Goal: Obtain resource: Obtain resource

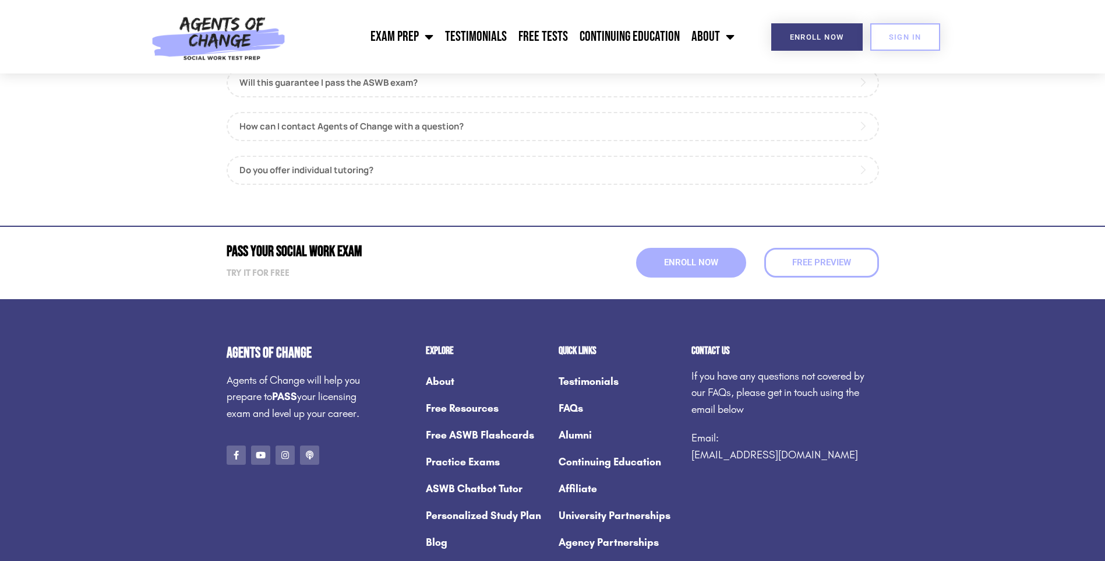
scroll to position [1457, 0]
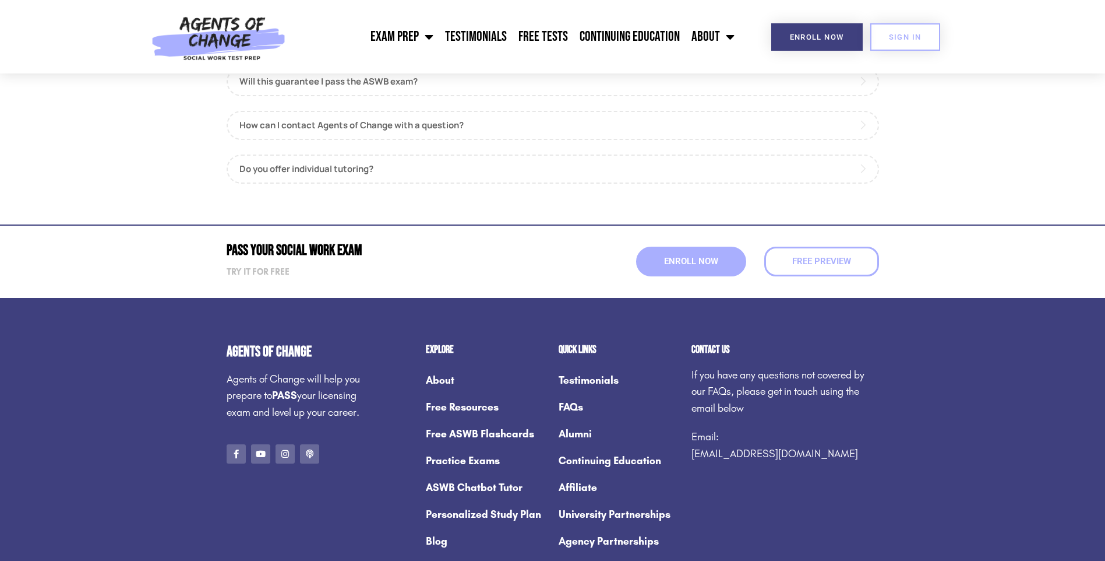
click at [446, 405] on link "Free Resources" at bounding box center [486, 406] width 121 height 27
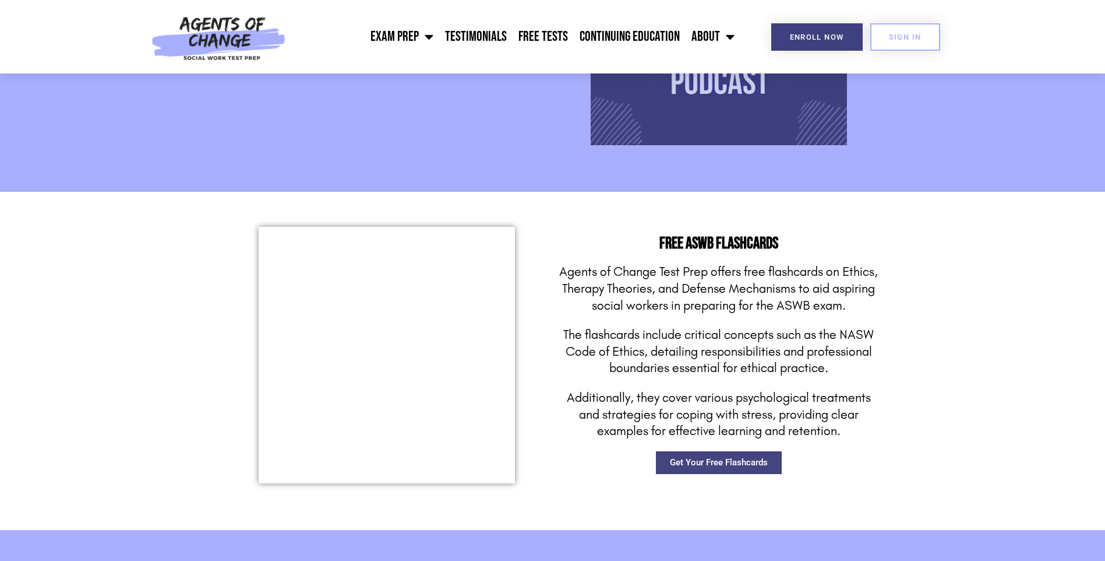
scroll to position [1515, 0]
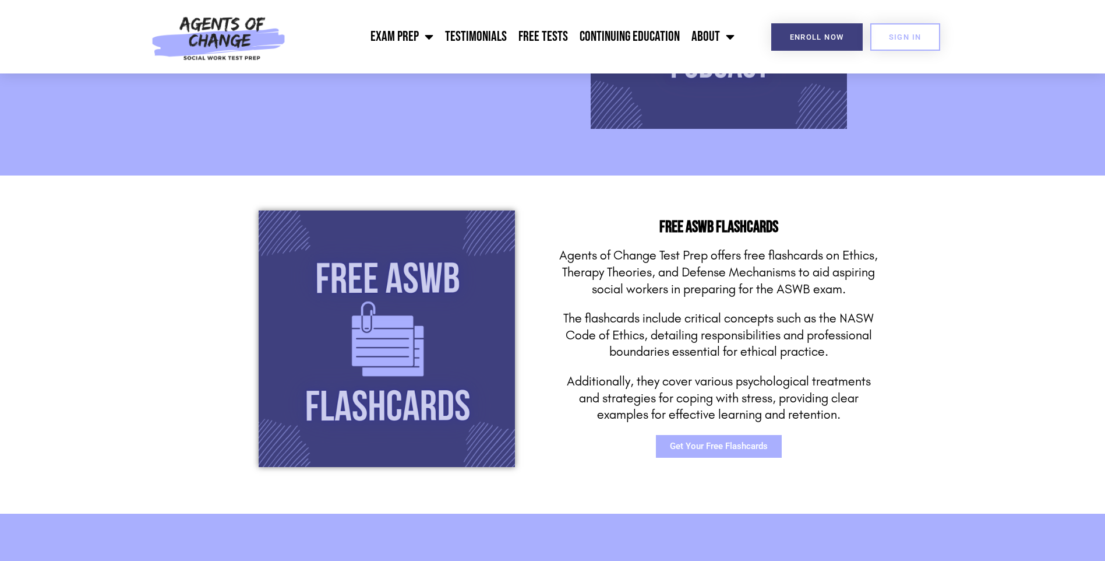
click at [696, 442] on span "Get Your Free Flashcards" at bounding box center [719, 446] width 98 height 9
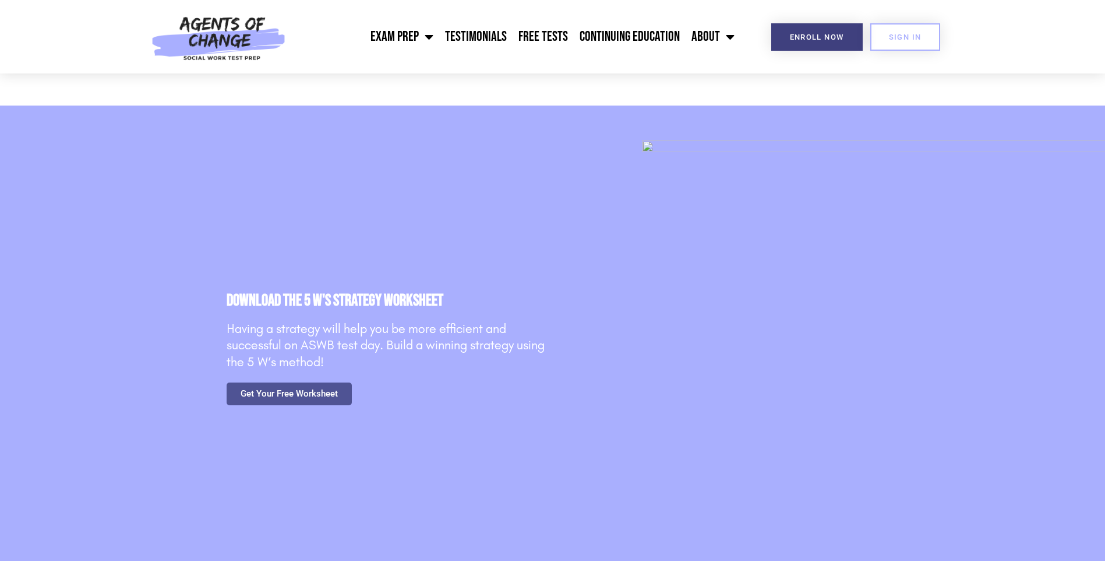
click at [302, 389] on span "Get Your Free Worksheet" at bounding box center [289, 393] width 97 height 9
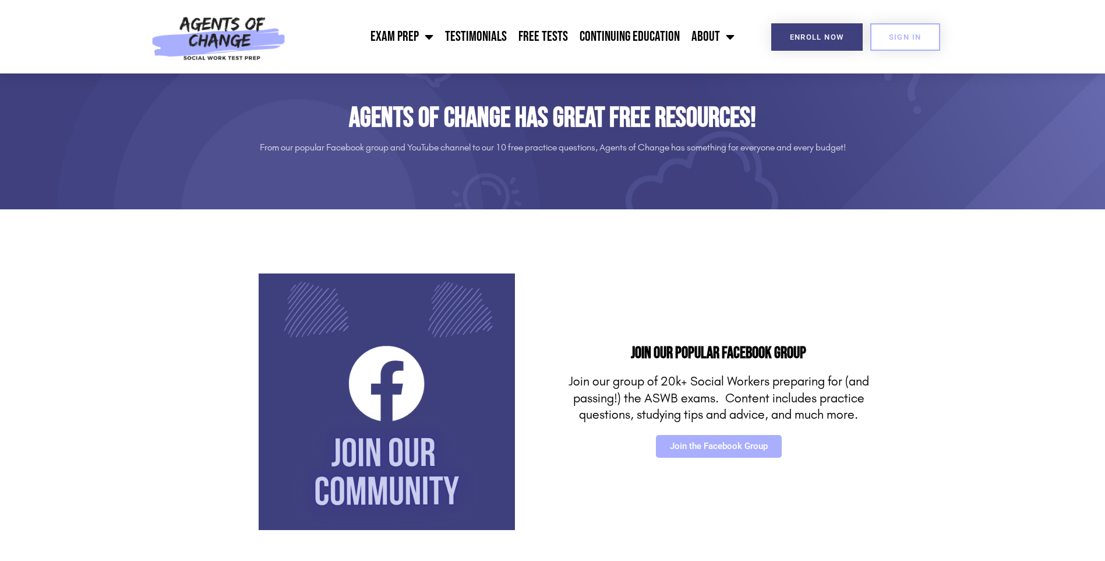
scroll to position [0, 0]
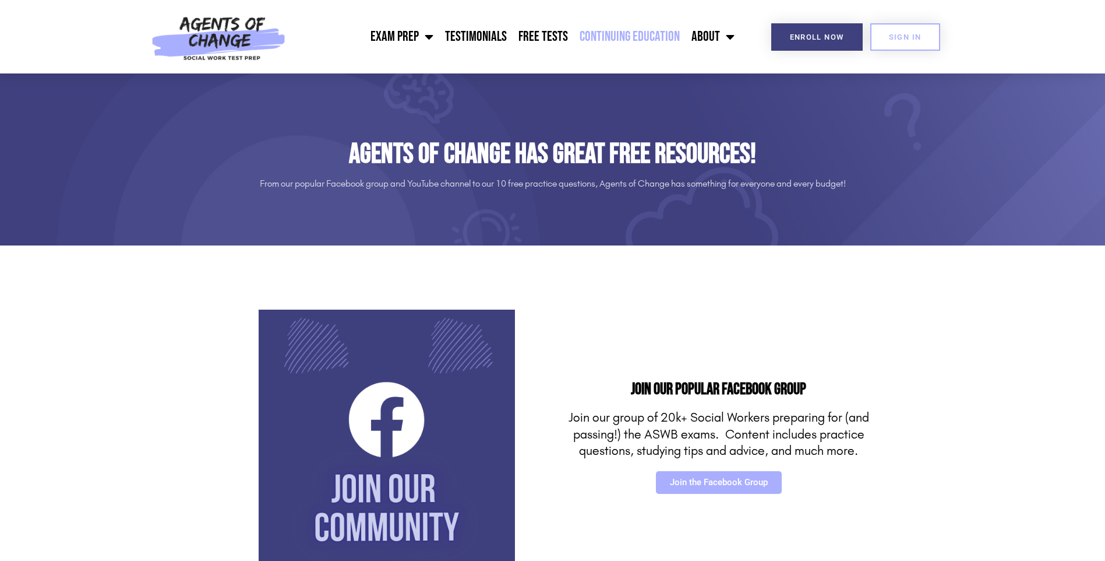
click at [629, 37] on link "Continuing Education" at bounding box center [630, 36] width 112 height 29
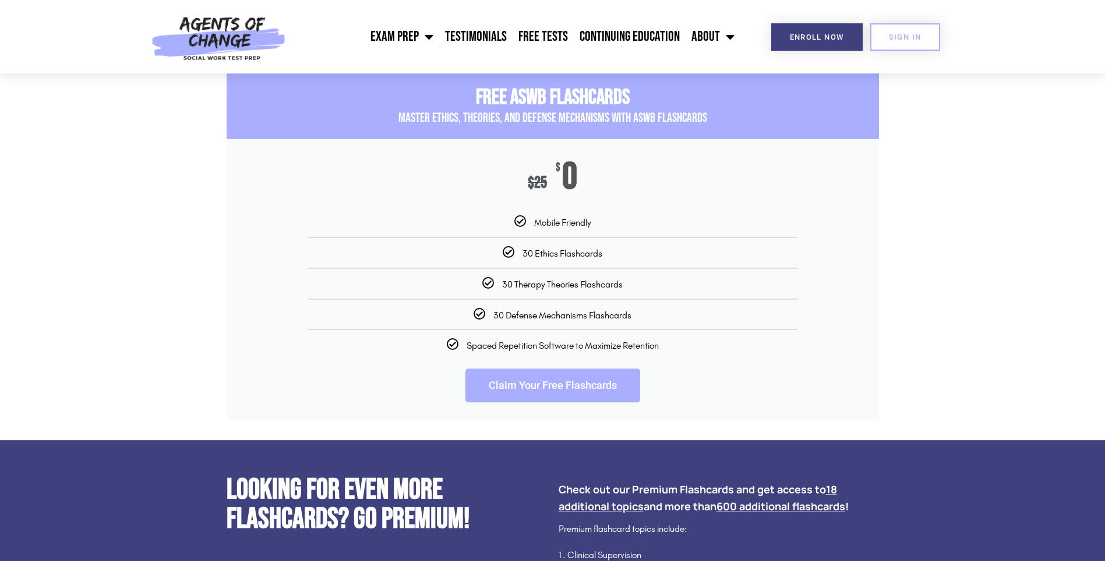
scroll to position [1748, 0]
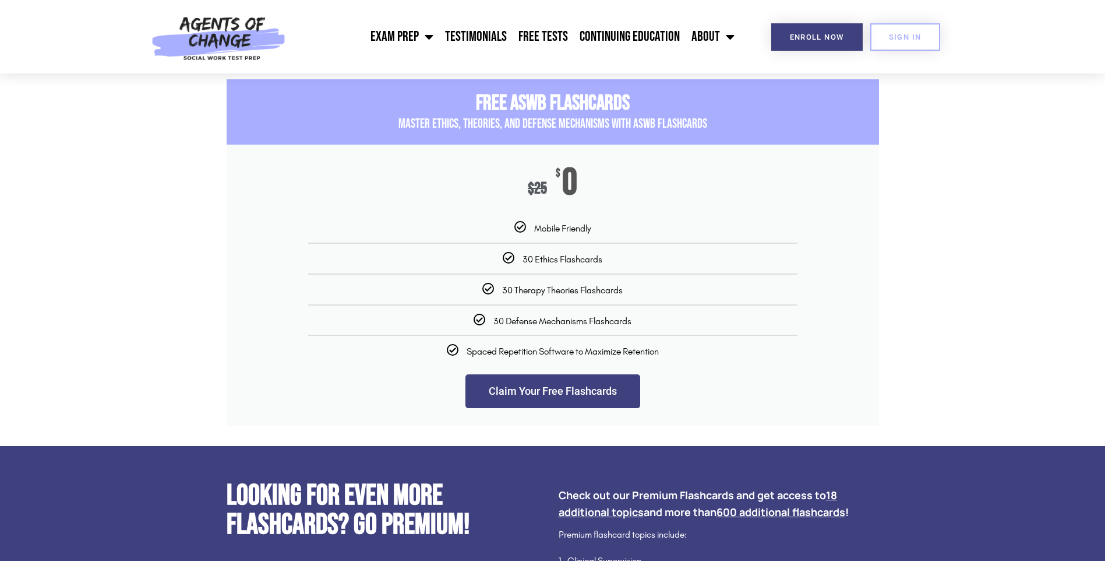
click at [558, 408] on link "Claim Your Free Flashcards" at bounding box center [553, 391] width 175 height 34
